Goal: Transaction & Acquisition: Purchase product/service

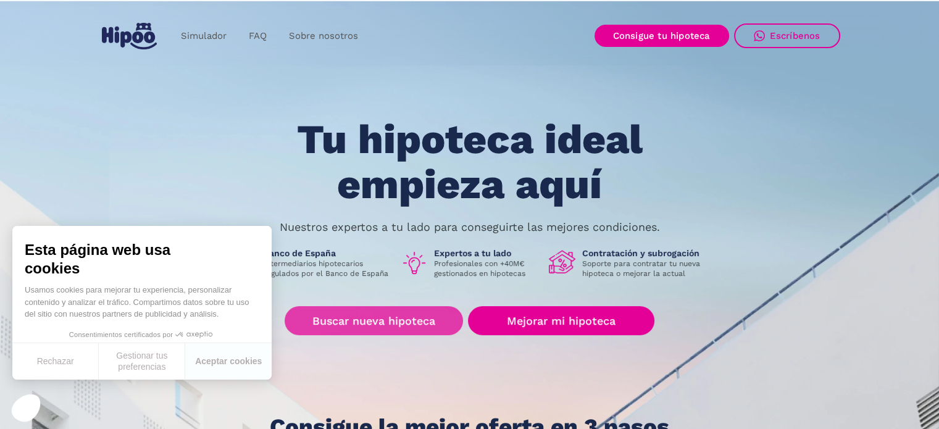
click at [427, 317] on link "Buscar nueva hipoteca" at bounding box center [374, 320] width 178 height 29
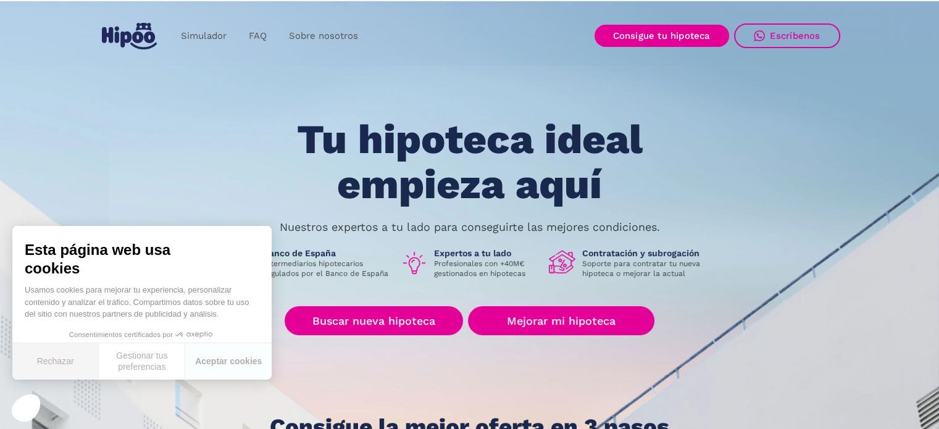
click at [78, 355] on button "Rechazar" at bounding box center [55, 361] width 86 height 36
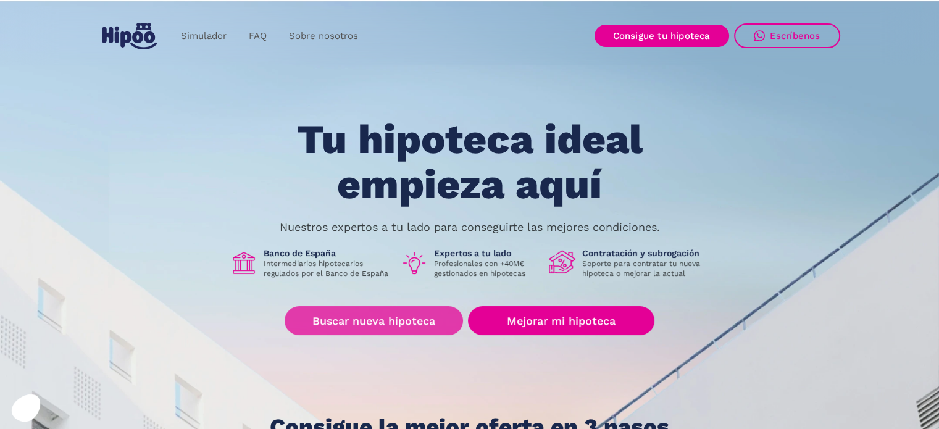
click at [406, 319] on link "Buscar nueva hipoteca" at bounding box center [374, 320] width 178 height 29
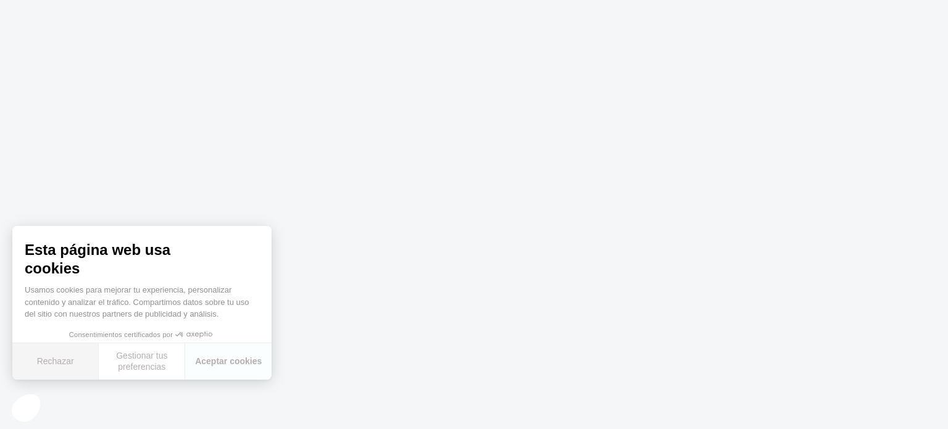
click at [51, 367] on button "Rechazar" at bounding box center [55, 361] width 86 height 36
